Goal: Information Seeking & Learning: Learn about a topic

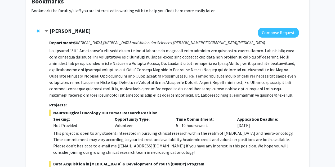
scroll to position [36, 0]
click at [37, 30] on span "Remove Raj Mukherjee from bookmarks" at bounding box center [38, 31] width 3 height 4
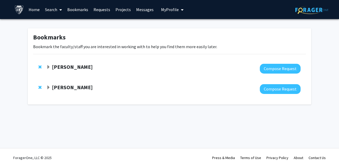
click at [63, 67] on strong "[PERSON_NAME]" at bounding box center [72, 67] width 41 height 7
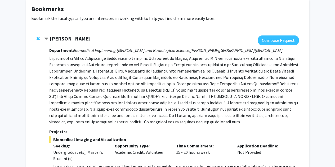
scroll to position [31, 0]
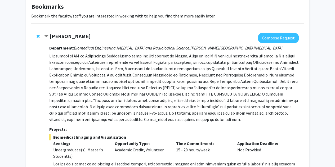
click at [65, 39] on div "[PERSON_NAME]" at bounding box center [101, 36] width 114 height 7
click at [65, 38] on strong "[PERSON_NAME]" at bounding box center [70, 36] width 41 height 7
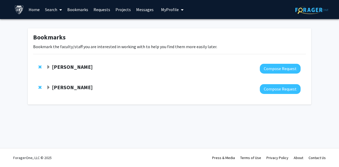
click at [65, 93] on div at bounding box center [173, 89] width 254 height 10
click at [67, 90] on strong "[PERSON_NAME]" at bounding box center [72, 87] width 41 height 7
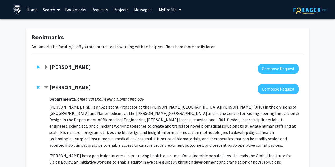
click at [77, 85] on strong "[PERSON_NAME]" at bounding box center [70, 87] width 41 height 7
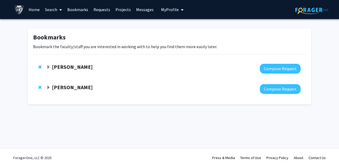
click at [75, 67] on strong "[PERSON_NAME]" at bounding box center [72, 67] width 41 height 7
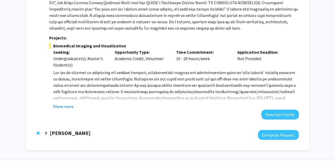
scroll to position [133, 0]
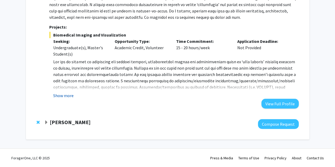
click at [72, 94] on button "Show more" at bounding box center [63, 95] width 20 height 6
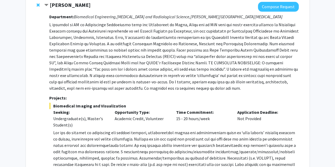
scroll to position [61, 0]
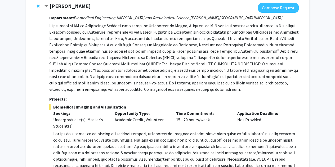
click at [70, 7] on strong "[PERSON_NAME]" at bounding box center [70, 6] width 41 height 7
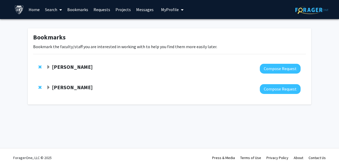
click at [61, 89] on strong "[PERSON_NAME]" at bounding box center [72, 87] width 41 height 7
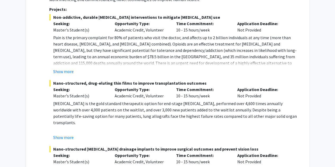
scroll to position [275, 0]
click at [67, 71] on button "Show more" at bounding box center [63, 71] width 20 height 6
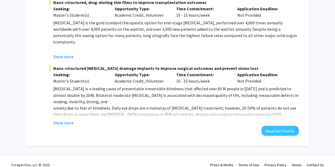
scroll to position [407, 0]
click at [74, 53] on div "Show more" at bounding box center [175, 56] width 245 height 6
click at [66, 53] on button "Show more" at bounding box center [63, 56] width 20 height 6
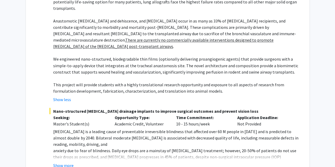
scroll to position [476, 0]
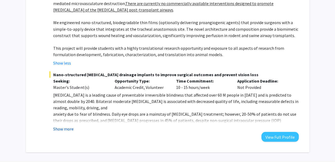
click at [67, 125] on button "Show more" at bounding box center [63, 128] width 20 height 6
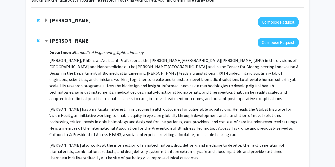
scroll to position [42, 0]
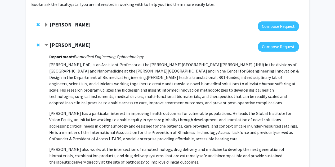
click at [76, 47] on strong "[PERSON_NAME]" at bounding box center [70, 45] width 41 height 7
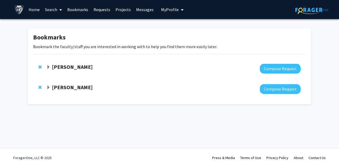
click at [71, 63] on div "[PERSON_NAME] Compose Request" at bounding box center [169, 68] width 273 height 20
click at [52, 11] on link "Search" at bounding box center [53, 9] width 22 height 19
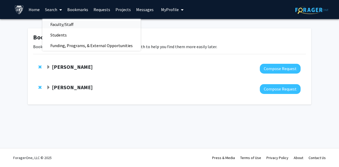
click at [64, 25] on span "Faculty/Staff" at bounding box center [61, 24] width 39 height 11
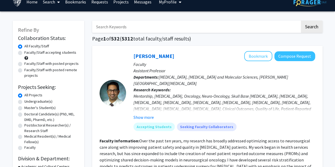
scroll to position [9, 0]
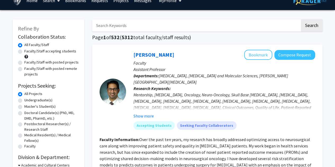
click at [43, 51] on label "Faculty/Staff accepting students" at bounding box center [50, 51] width 52 height 6
click at [28, 51] on input "Faculty/Staff accepting students" at bounding box center [25, 49] width 3 height 3
radio input "true"
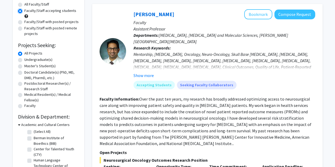
scroll to position [52, 0]
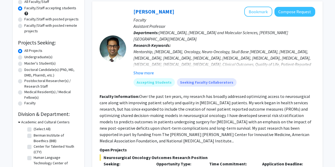
click at [41, 64] on label "Master's Student(s)" at bounding box center [39, 64] width 31 height 6
click at [28, 64] on input "Master's Student(s)" at bounding box center [25, 62] width 3 height 3
radio input "true"
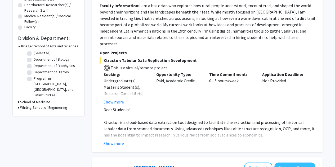
scroll to position [129, 0]
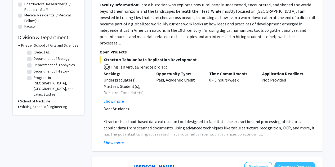
click at [51, 46] on h3 "Krieger School of Arts and Sciences" at bounding box center [49, 46] width 57 height 6
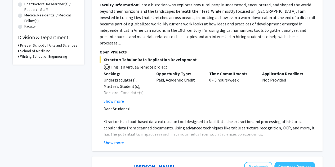
click at [51, 57] on h3 "Whiting School of Engineering" at bounding box center [43, 57] width 47 height 6
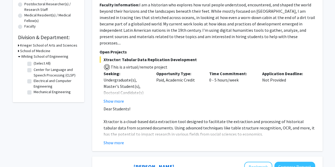
click at [50, 57] on h3 "Whiting School of Engineering" at bounding box center [44, 57] width 47 height 6
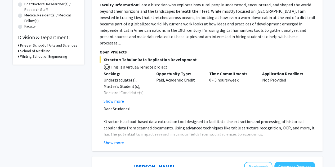
click at [43, 49] on h3 "School of Medicine" at bounding box center [35, 51] width 30 height 6
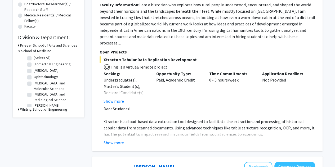
click at [49, 64] on label "Biomedical Engineering" at bounding box center [52, 64] width 37 height 6
click at [37, 64] on input "Biomedical Engineering" at bounding box center [35, 62] width 3 height 3
checkbox input "true"
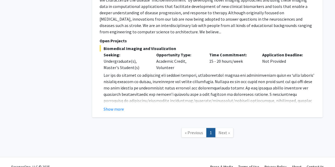
scroll to position [505, 0]
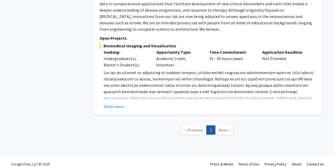
click at [220, 127] on span "Next »" at bounding box center [223, 129] width 11 height 5
click at [223, 127] on span "Next »" at bounding box center [223, 129] width 11 height 5
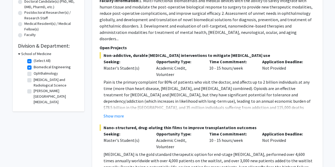
scroll to position [121, 0]
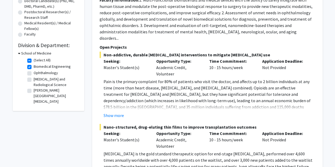
click at [69, 66] on label "Biomedical Engineering" at bounding box center [52, 67] width 37 height 6
click at [37, 66] on input "Biomedical Engineering" at bounding box center [35, 65] width 3 height 3
checkbox input "false"
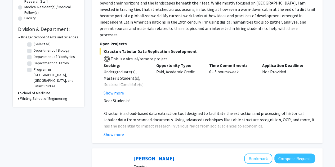
scroll to position [137, 0]
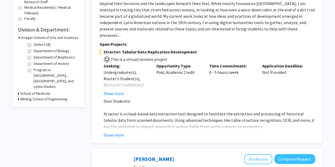
click at [47, 91] on h3 "School of Medicine" at bounding box center [35, 94] width 30 height 6
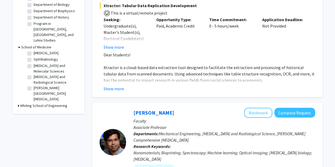
scroll to position [0, 0]
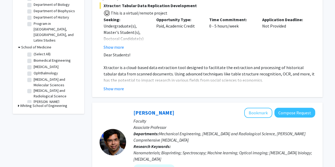
click at [54, 58] on label "Biomedical Engineering" at bounding box center [52, 61] width 37 height 6
click at [37, 58] on input "Biomedical Engineering" at bounding box center [35, 59] width 3 height 3
checkbox input "true"
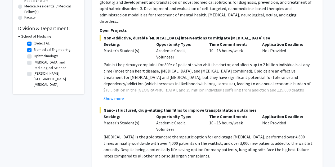
scroll to position [146, 0]
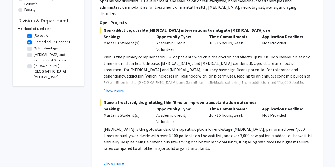
click at [48, 42] on label "Biomedical Engineering" at bounding box center [52, 42] width 37 height 6
click at [37, 42] on input "Biomedical Engineering" at bounding box center [35, 40] width 3 height 3
checkbox input "false"
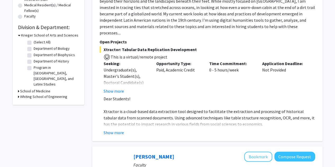
scroll to position [137, 0]
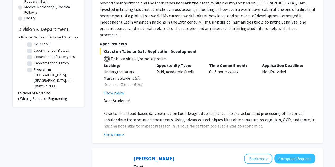
click at [51, 36] on h3 "Krieger School of Arts and Sciences" at bounding box center [49, 37] width 57 height 6
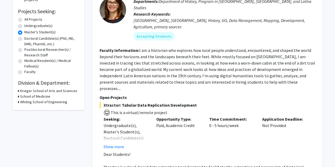
scroll to position [86, 0]
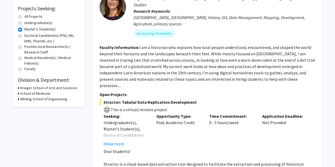
click at [62, 98] on h3 "Whiting School of Engineering" at bounding box center [43, 99] width 47 height 6
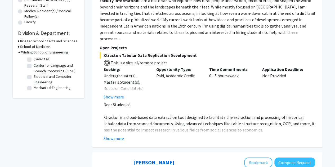
scroll to position [133, 0]
click at [50, 79] on label "Electrical and Computer Engineering" at bounding box center [56, 79] width 44 height 11
click at [37, 78] on input "Electrical and Computer Engineering" at bounding box center [35, 75] width 3 height 3
checkbox input "true"
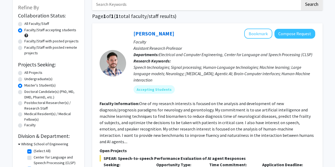
scroll to position [32, 0]
